Goal: Task Accomplishment & Management: Use online tool/utility

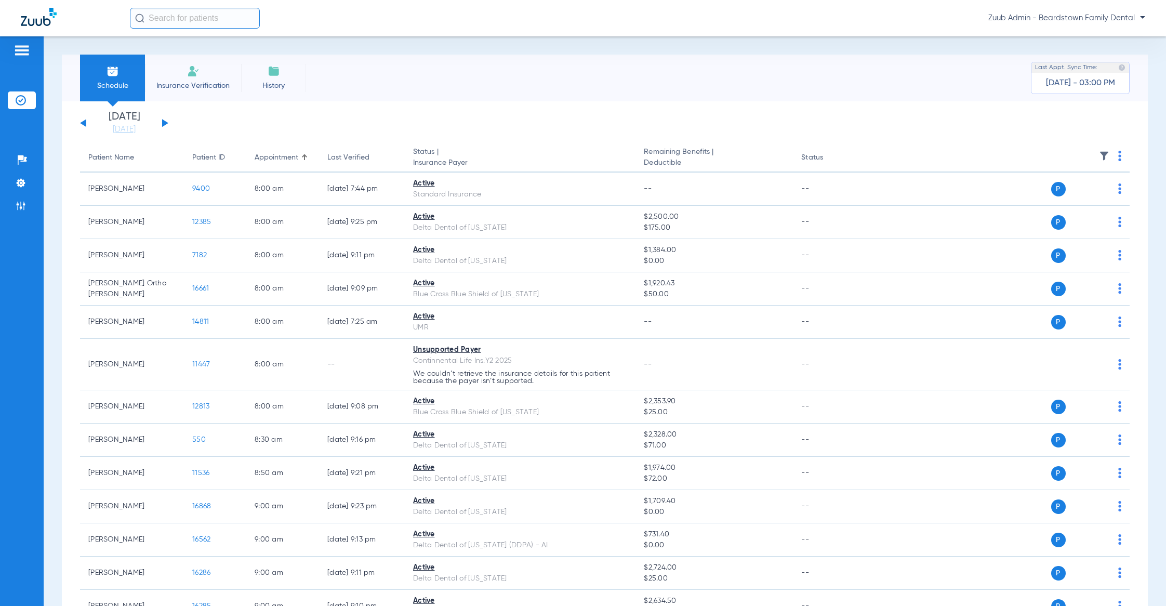
drag, startPoint x: 212, startPoint y: 32, endPoint x: 211, endPoint y: 27, distance: 5.2
click at [211, 32] on div "Zuub Admin - Beardstown Family Dental" at bounding box center [583, 18] width 1166 height 36
click at [212, 19] on input "text" at bounding box center [195, 18] width 130 height 21
paste input "15784"
type input "15784"
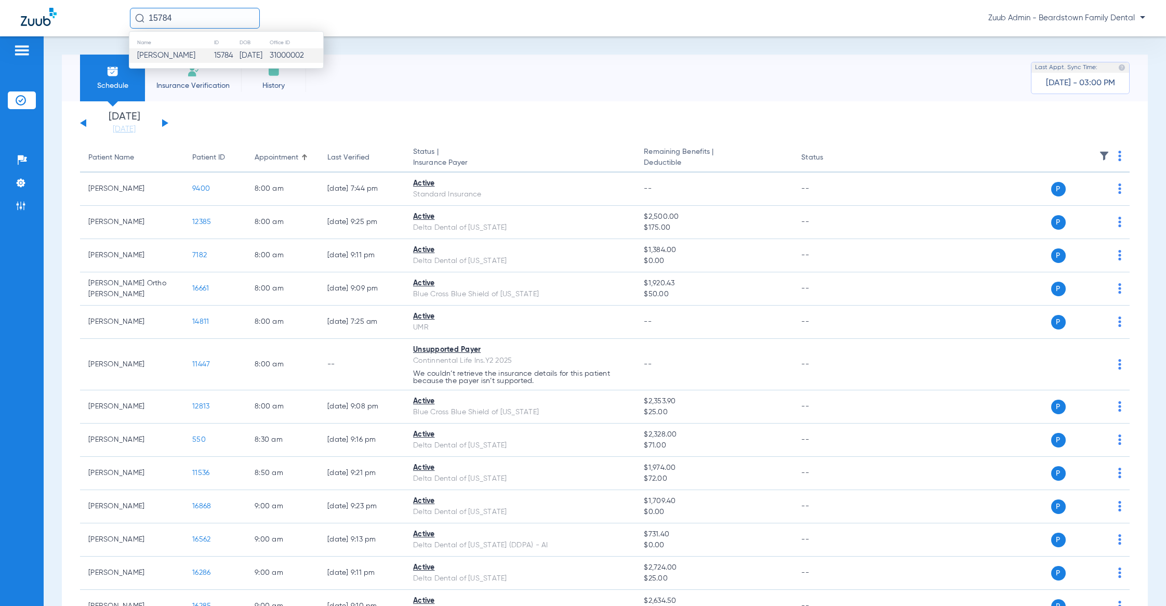
click at [258, 55] on td "[DATE]" at bounding box center [254, 55] width 30 height 15
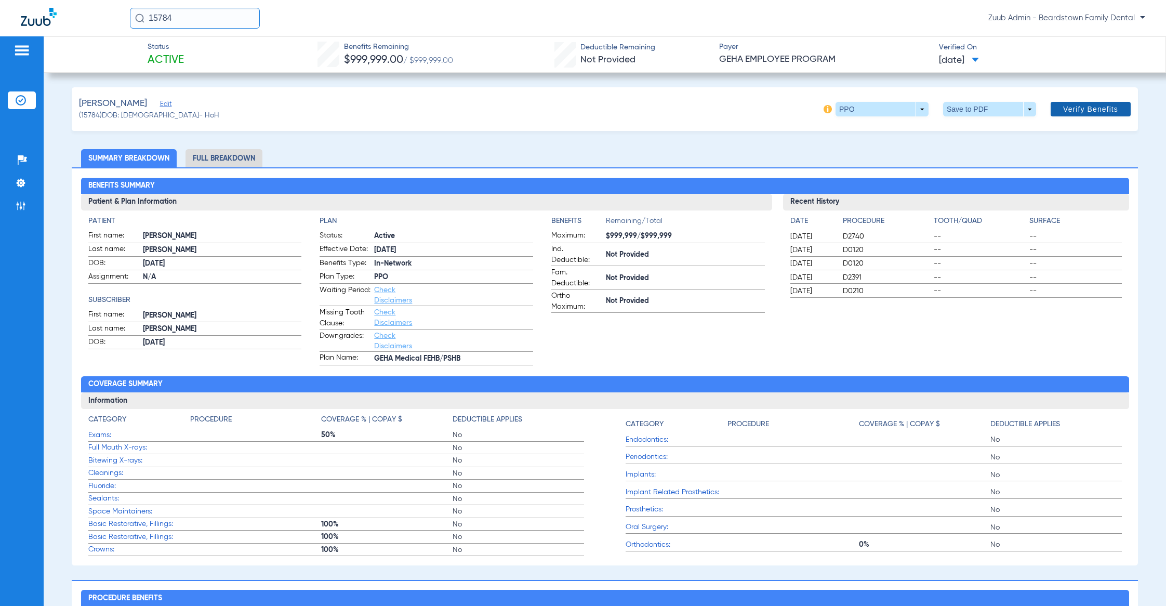
click at [1080, 112] on span "Verify Benefits" at bounding box center [1090, 109] width 55 height 8
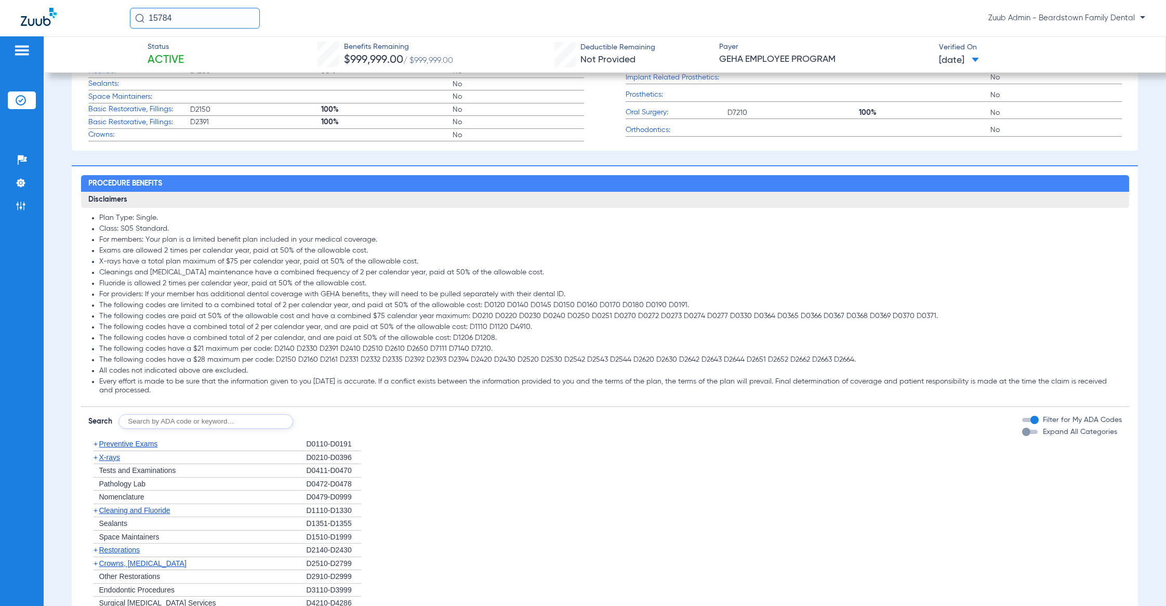
scroll to position [618, 0]
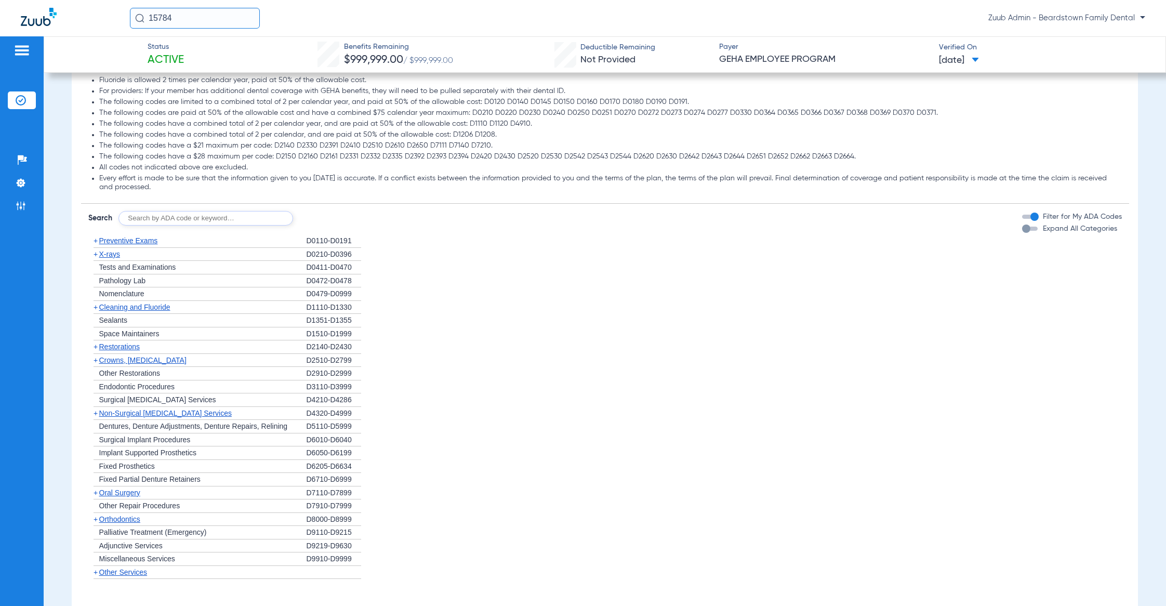
click at [124, 364] on span "Crowns, [MEDICAL_DATA]" at bounding box center [142, 360] width 87 height 8
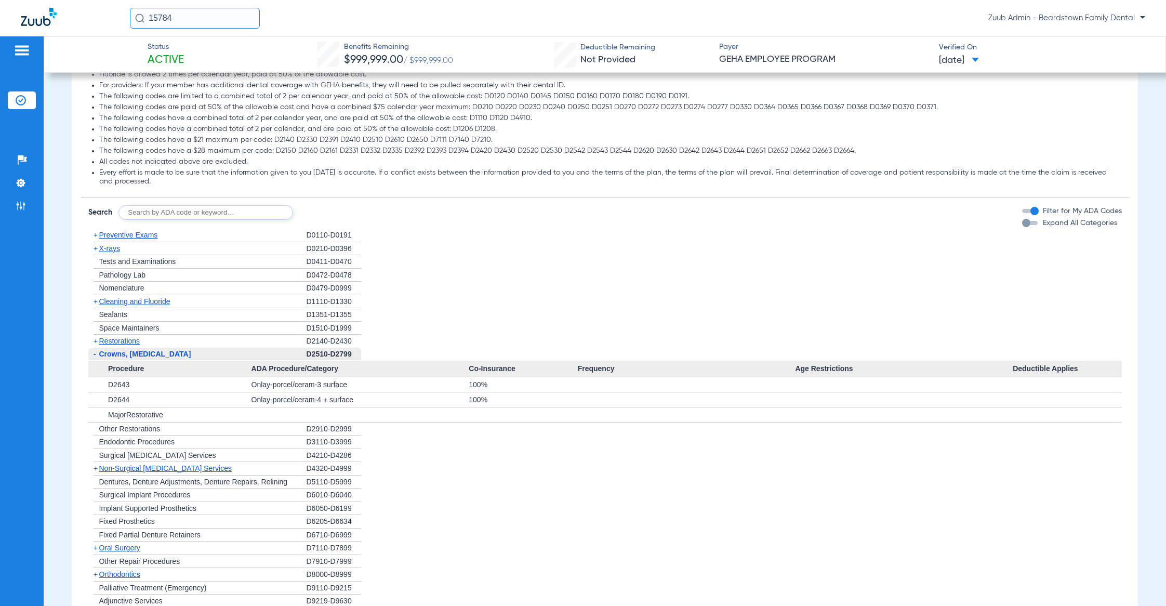
scroll to position [628, 0]
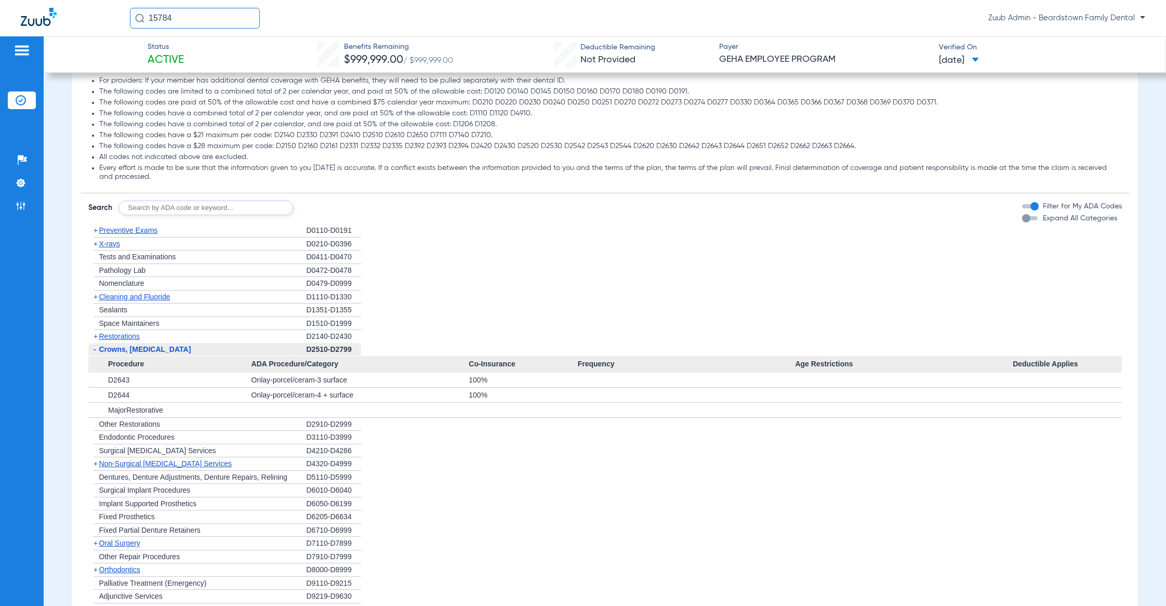
click at [166, 348] on span "Crowns, [MEDICAL_DATA]" at bounding box center [145, 349] width 92 height 8
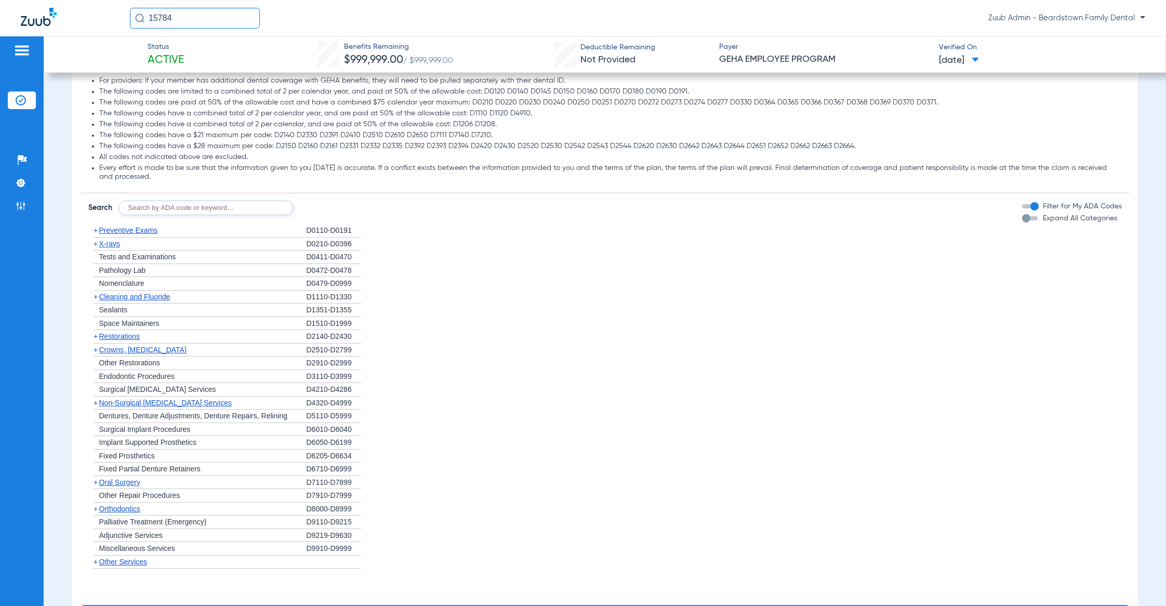
click at [168, 351] on span "Crowns, [MEDICAL_DATA]" at bounding box center [142, 350] width 87 height 8
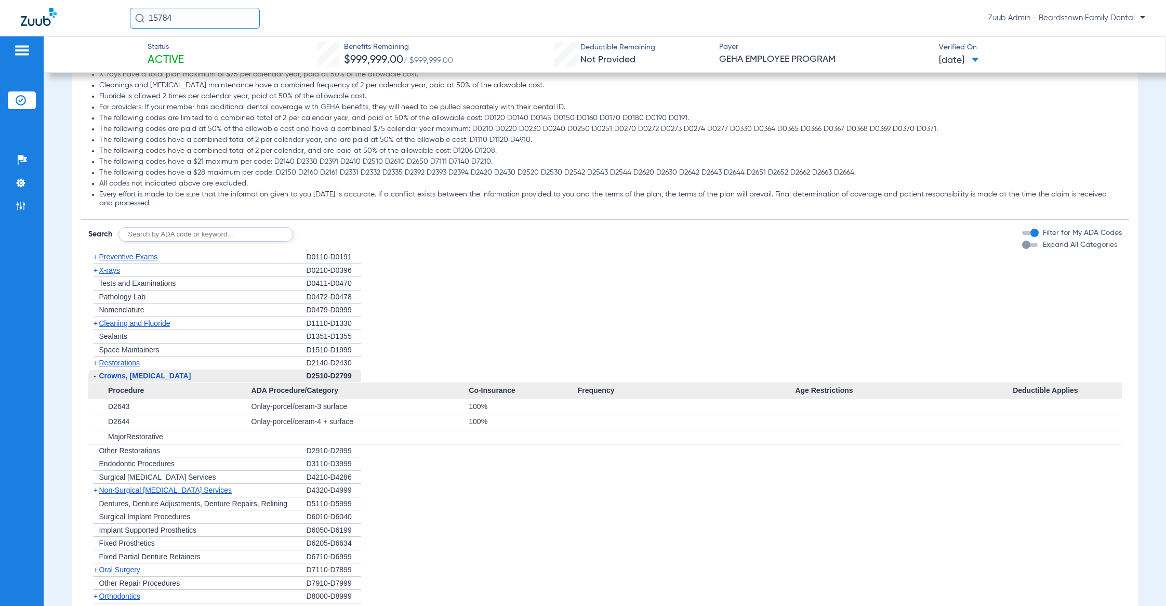
scroll to position [0, 0]
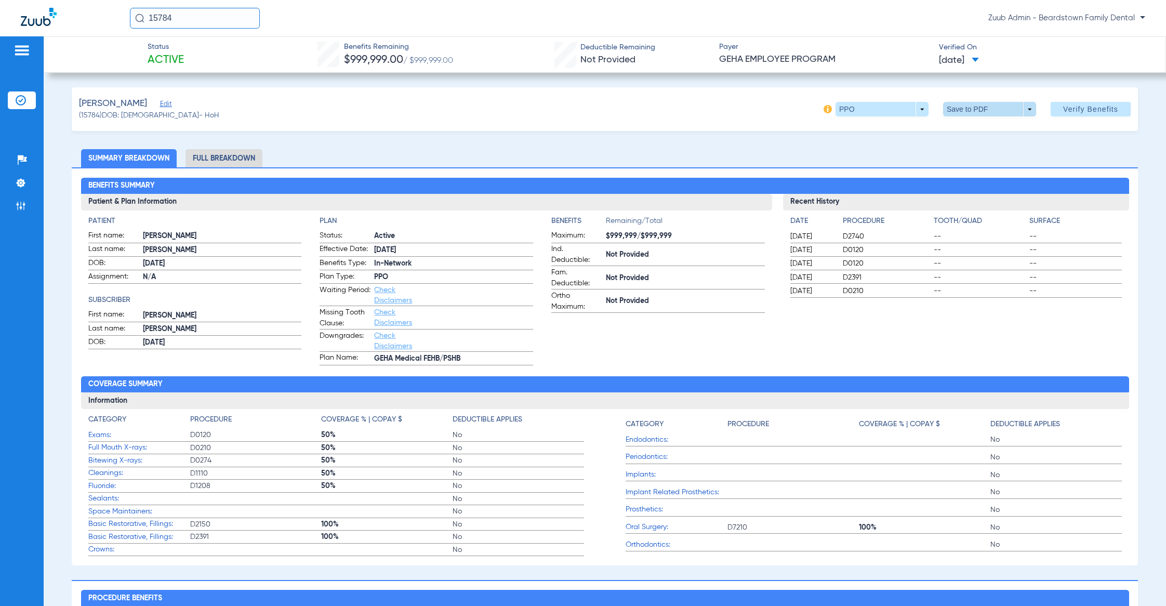
click at [951, 110] on span at bounding box center [989, 109] width 93 height 15
click at [675, 109] on div at bounding box center [583, 303] width 1166 height 606
click at [978, 103] on span at bounding box center [990, 109] width 25 height 25
click at [967, 125] on button "insert_drive_file Save to PDF" at bounding box center [973, 130] width 78 height 21
